Goal: Register for event/course

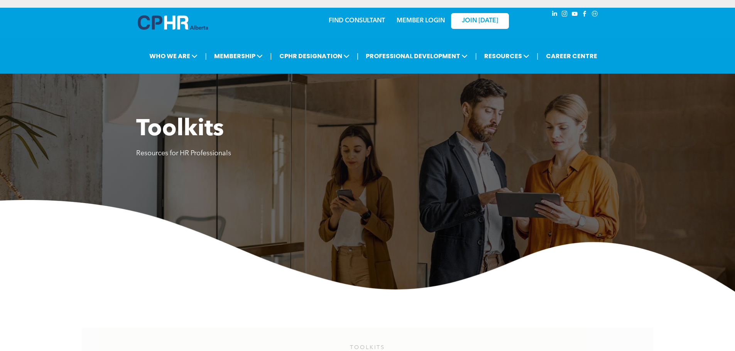
drag, startPoint x: 0, startPoint y: 0, endPoint x: 435, endPoint y: 21, distance: 435.8
click at [435, 21] on link "MEMBER LOGIN" at bounding box center [420, 21] width 48 height 6
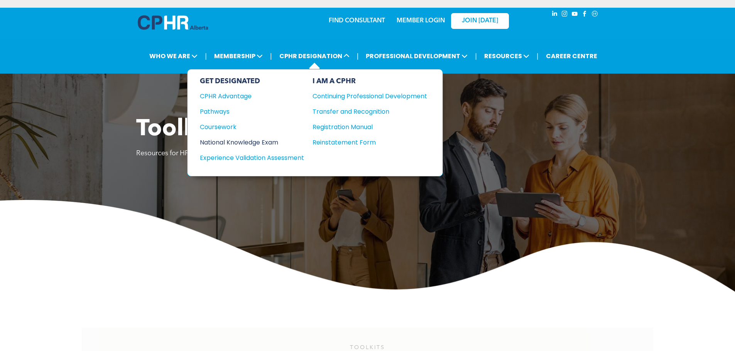
click at [267, 142] on div "National Knowledge Exam" at bounding box center [247, 143] width 94 height 10
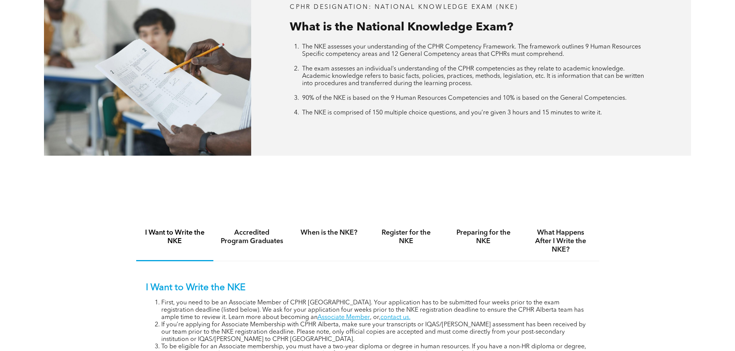
scroll to position [424, 0]
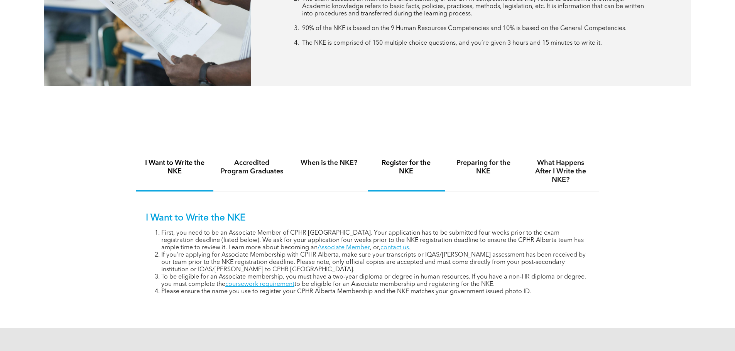
click at [416, 166] on h4 "Register for the NKE" at bounding box center [405, 167] width 63 height 17
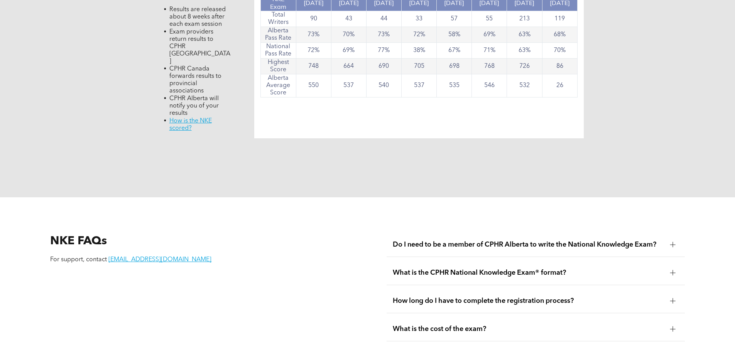
scroll to position [1118, 0]
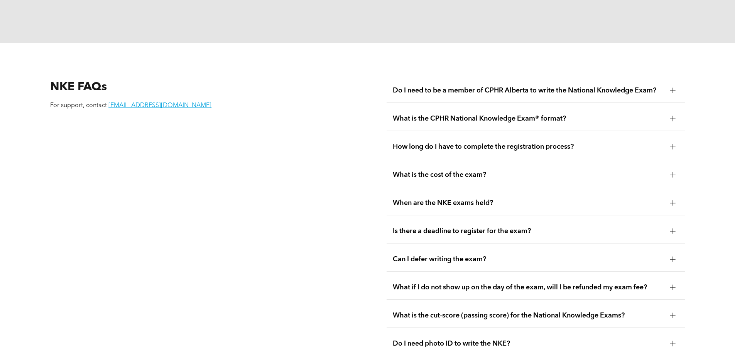
click at [557, 143] on span "How long do I have to complete the registration process?" at bounding box center [528, 147] width 271 height 8
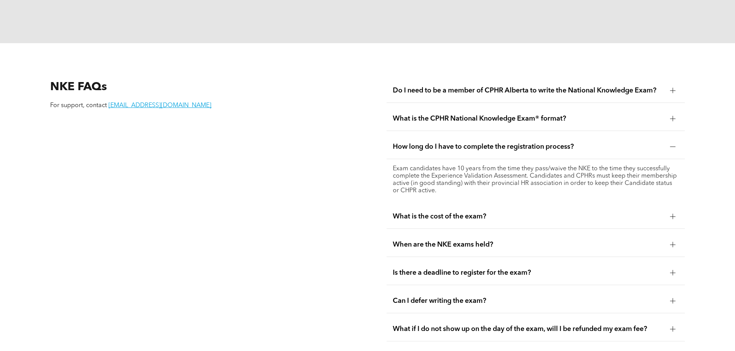
click at [522, 269] on span "Is there a deadline to register for the exam?" at bounding box center [528, 273] width 271 height 8
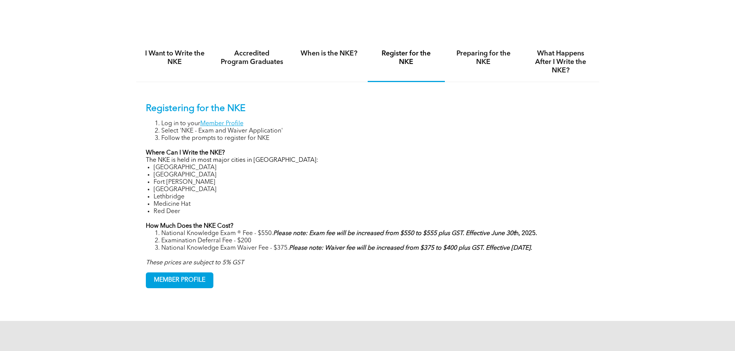
scroll to position [501, 0]
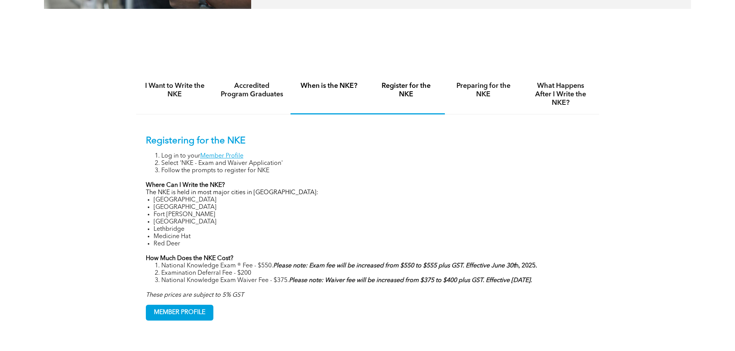
click at [335, 87] on h4 "When is the NKE?" at bounding box center [328, 86] width 63 height 8
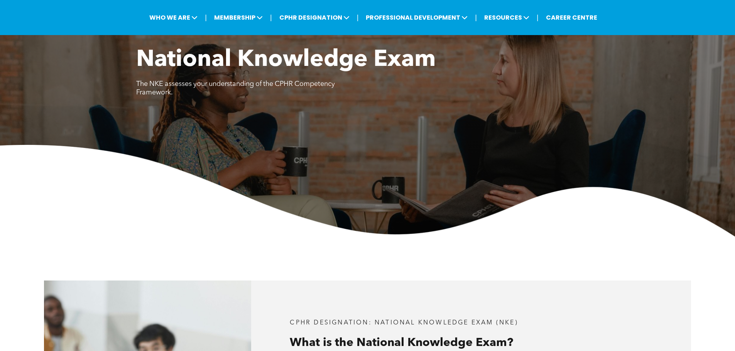
scroll to position [0, 0]
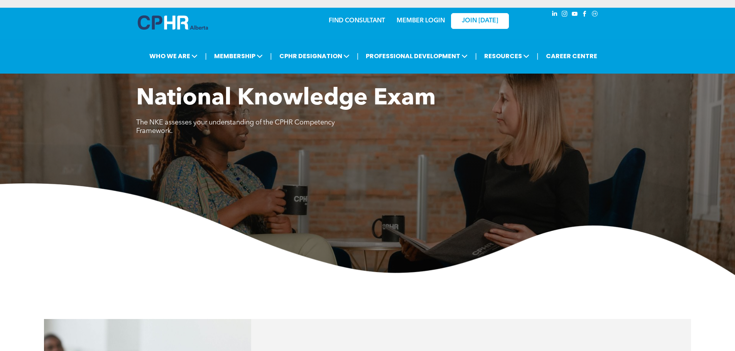
click at [415, 22] on link "MEMBER LOGIN" at bounding box center [420, 21] width 48 height 6
